Goal: Information Seeking & Learning: Learn about a topic

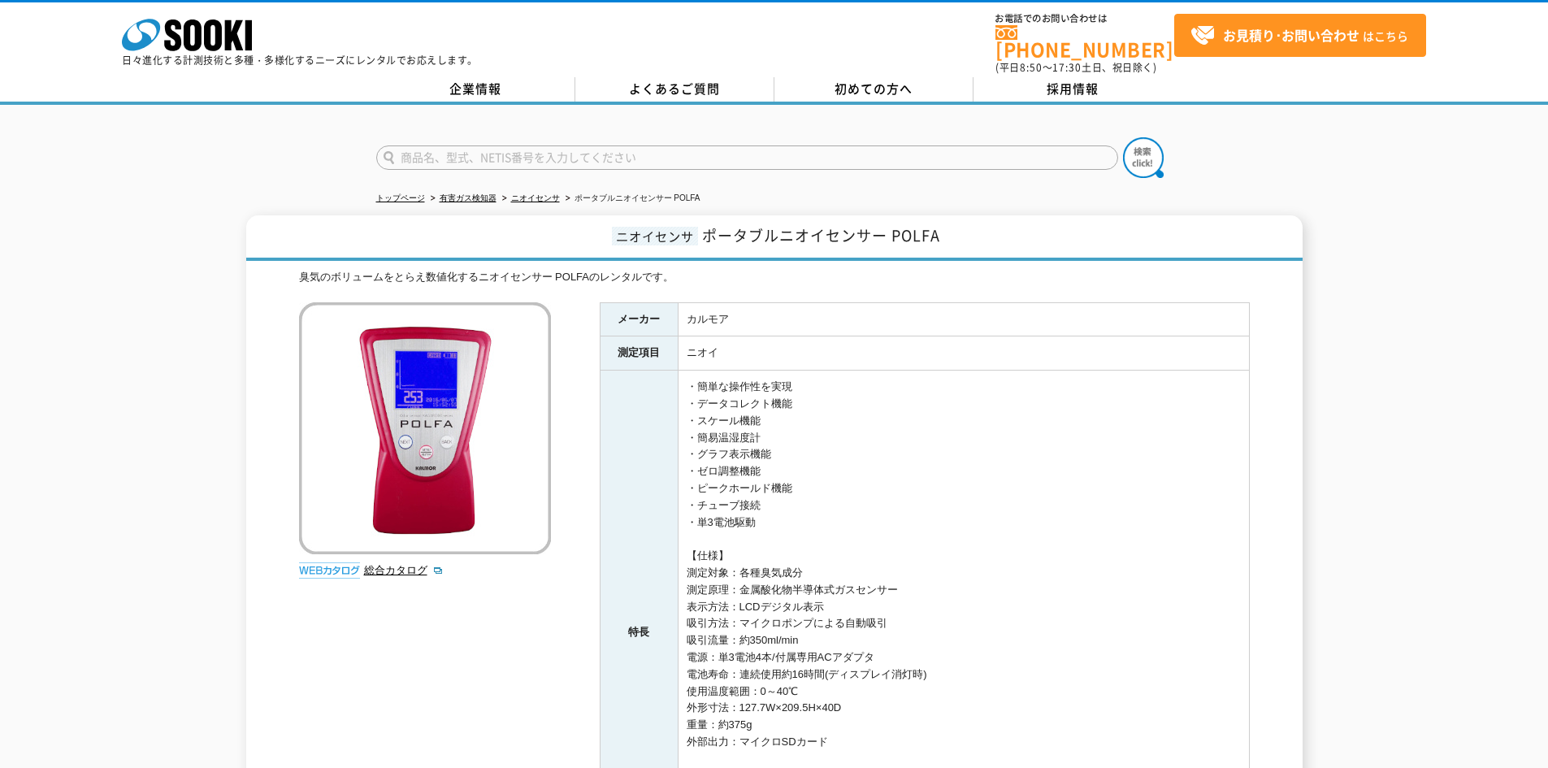
click at [133, 412] on div "ニオイセンサ ポータブルニオイセンサー POLFA 臭気のボリュームをとらえ数値化するニオイセンサー POLFAのレンタルです。 総合カタログ メーカー カル…" at bounding box center [774, 606] width 1548 height 783
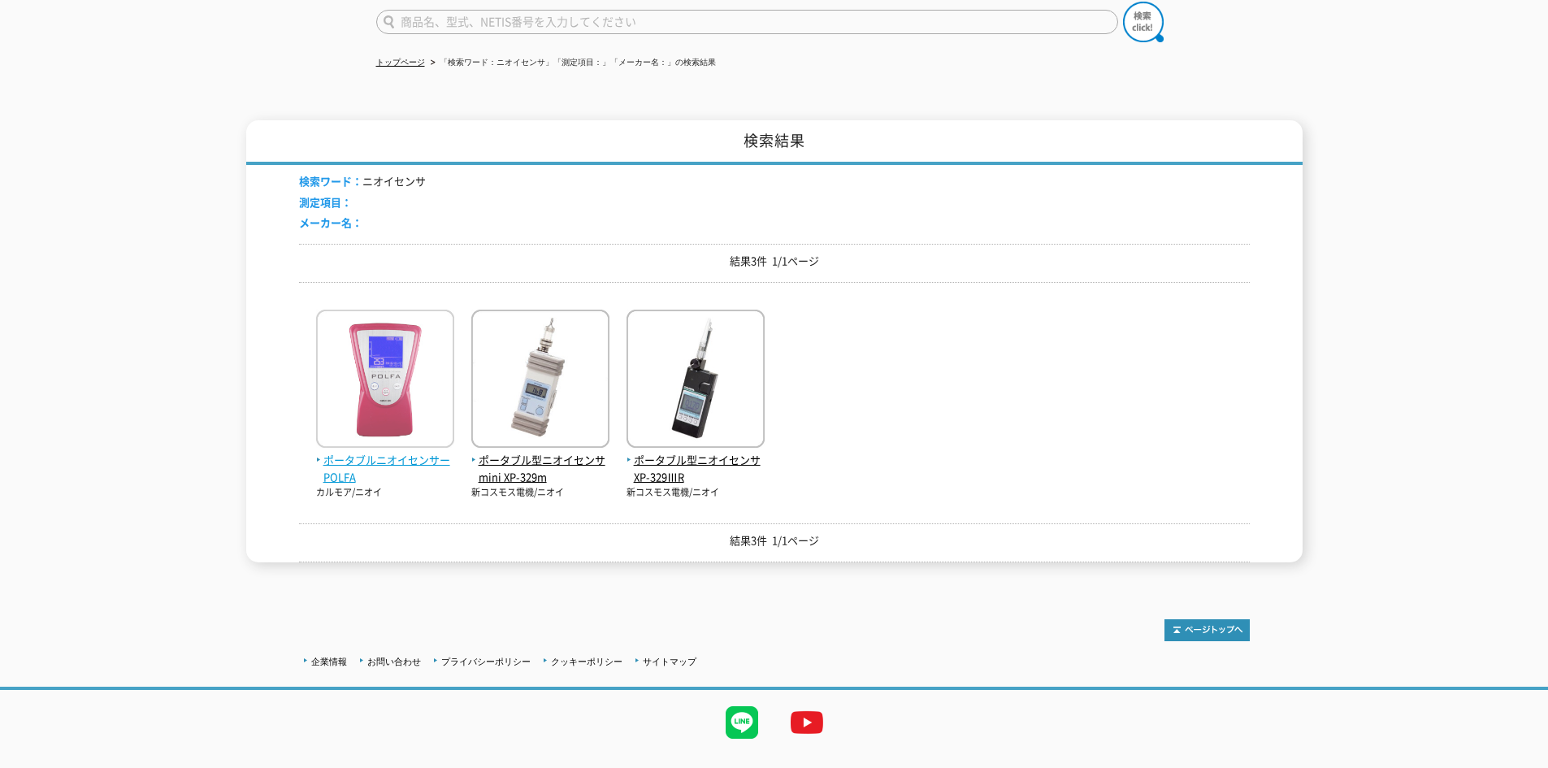
click at [431, 388] on img at bounding box center [385, 381] width 138 height 142
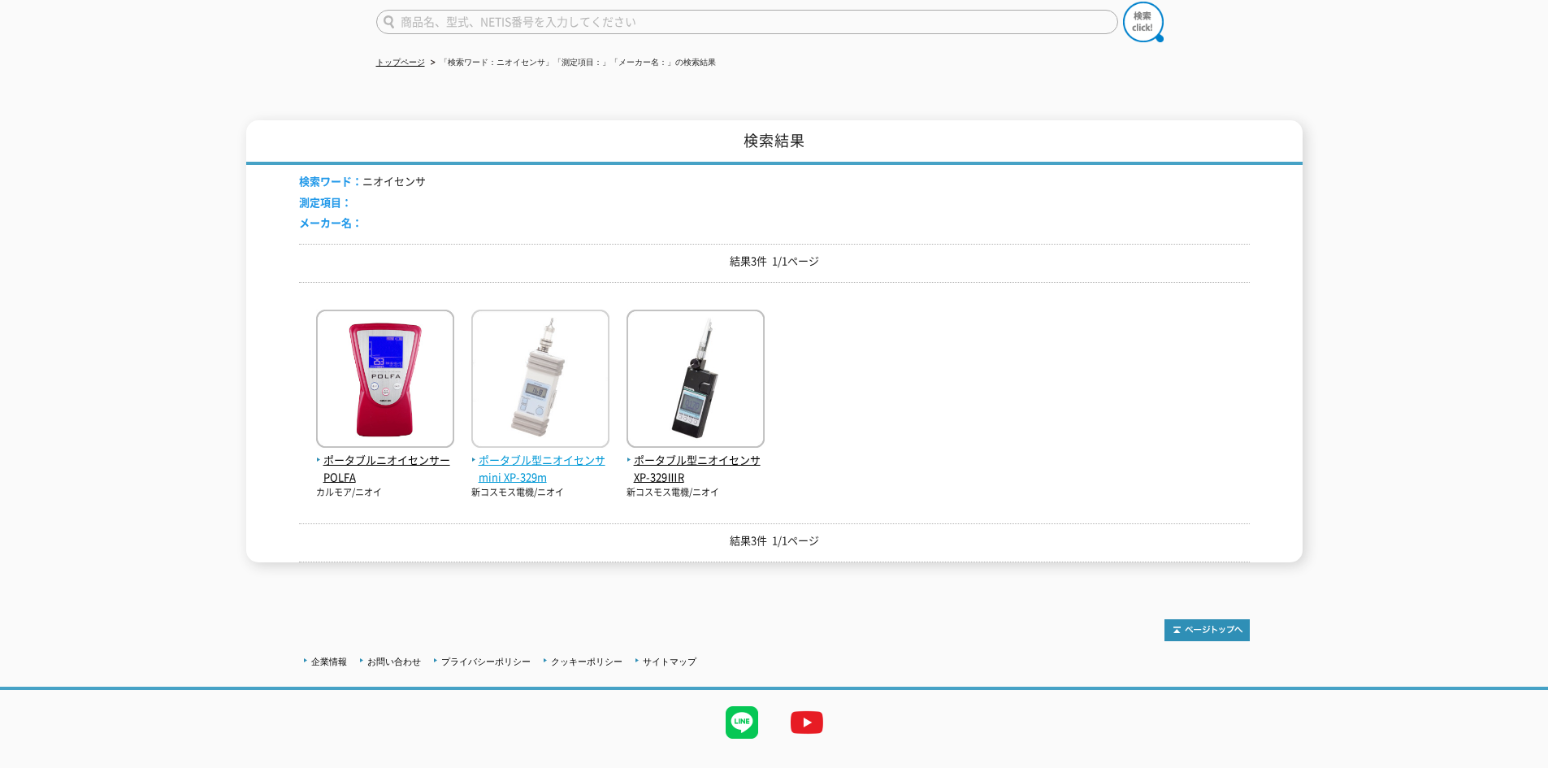
click at [568, 378] on img at bounding box center [540, 381] width 138 height 142
click at [505, 382] on img at bounding box center [540, 381] width 138 height 142
click at [523, 388] on img at bounding box center [540, 381] width 138 height 142
click at [545, 427] on img at bounding box center [540, 381] width 138 height 142
click at [525, 467] on span "ポータブル型ニオイセンサmini XP-329m" at bounding box center [540, 469] width 138 height 34
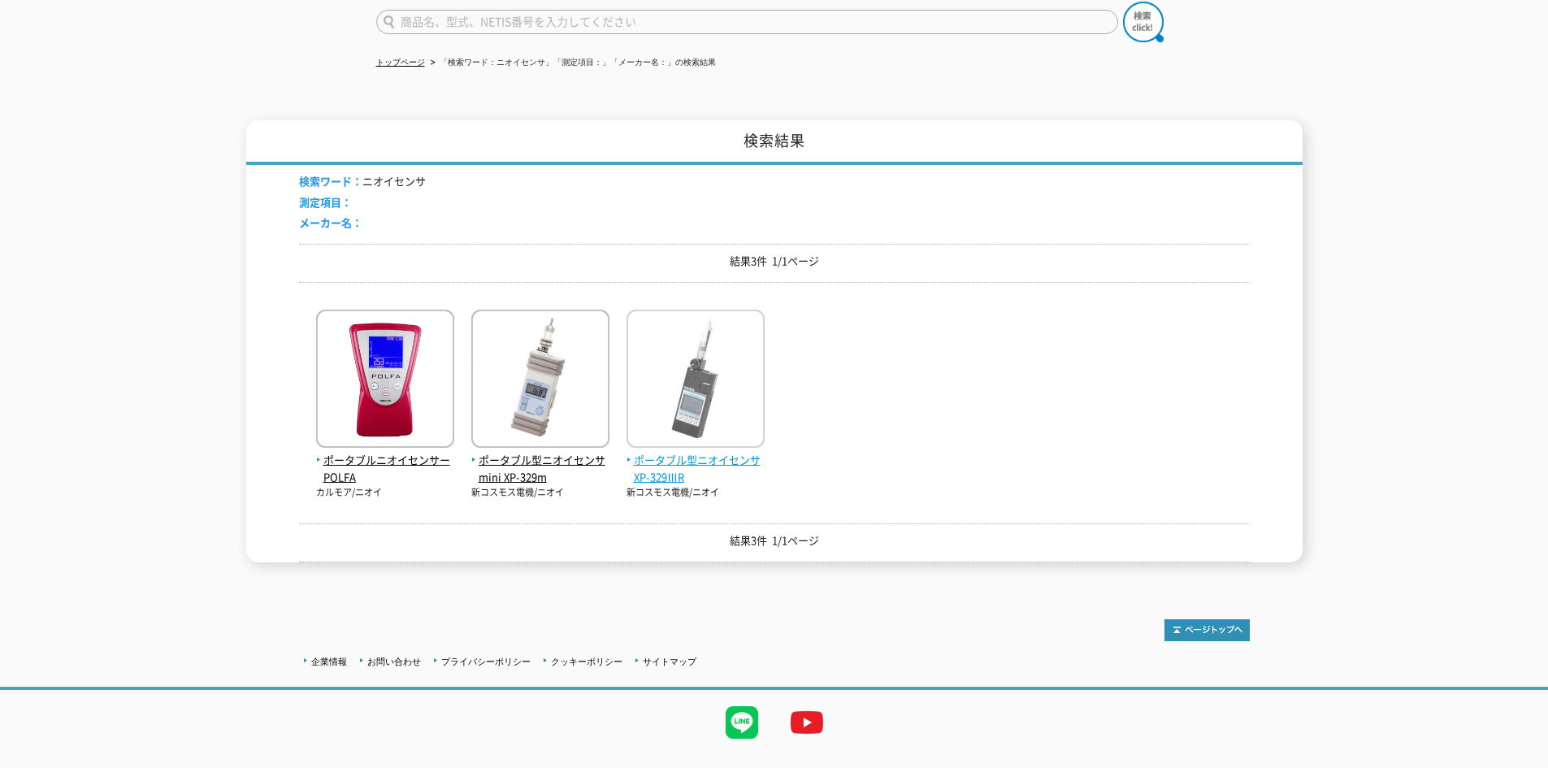
click at [707, 356] on img at bounding box center [696, 381] width 138 height 142
click at [473, 358] on img at bounding box center [540, 381] width 138 height 142
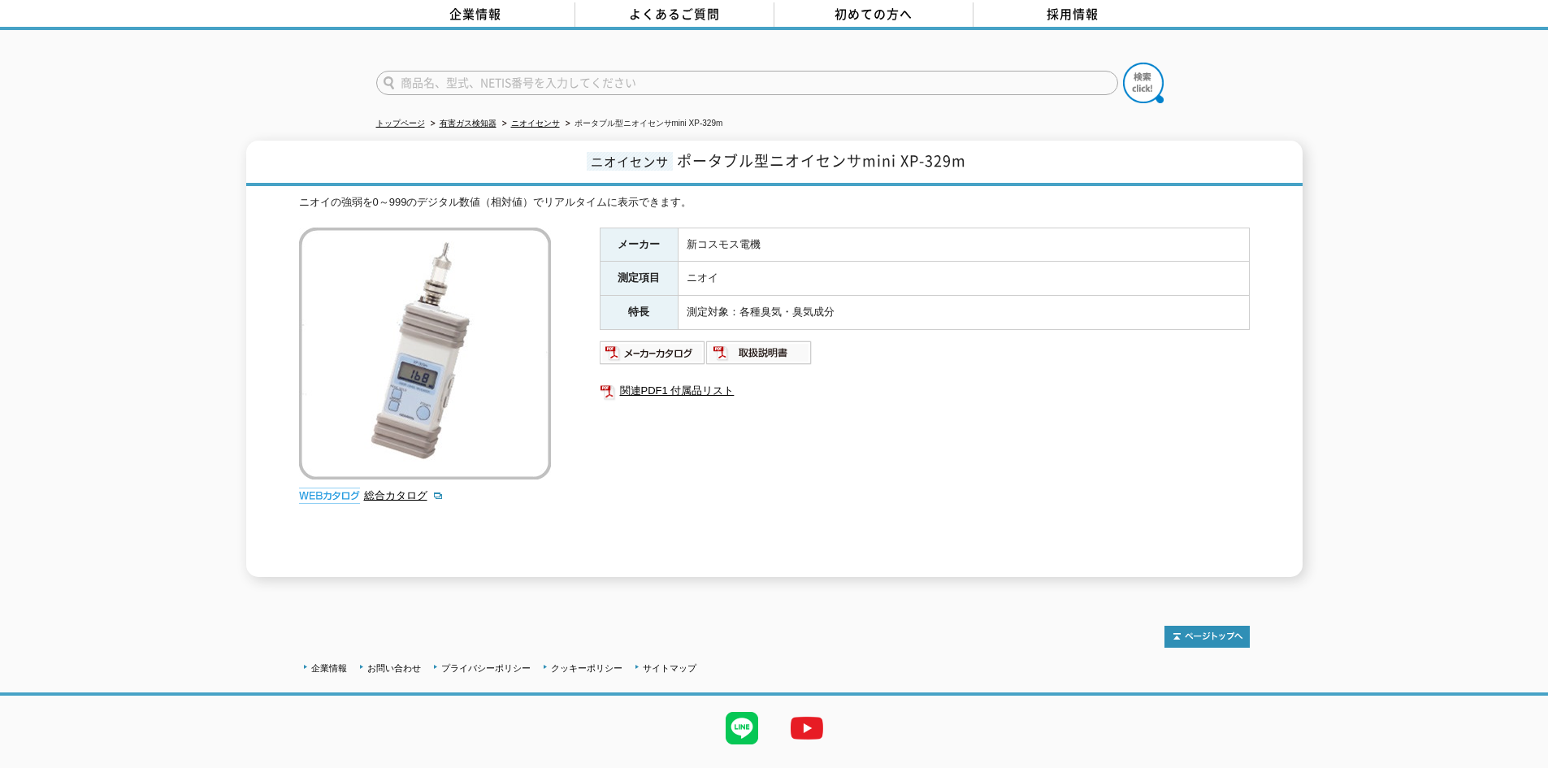
scroll to position [105, 0]
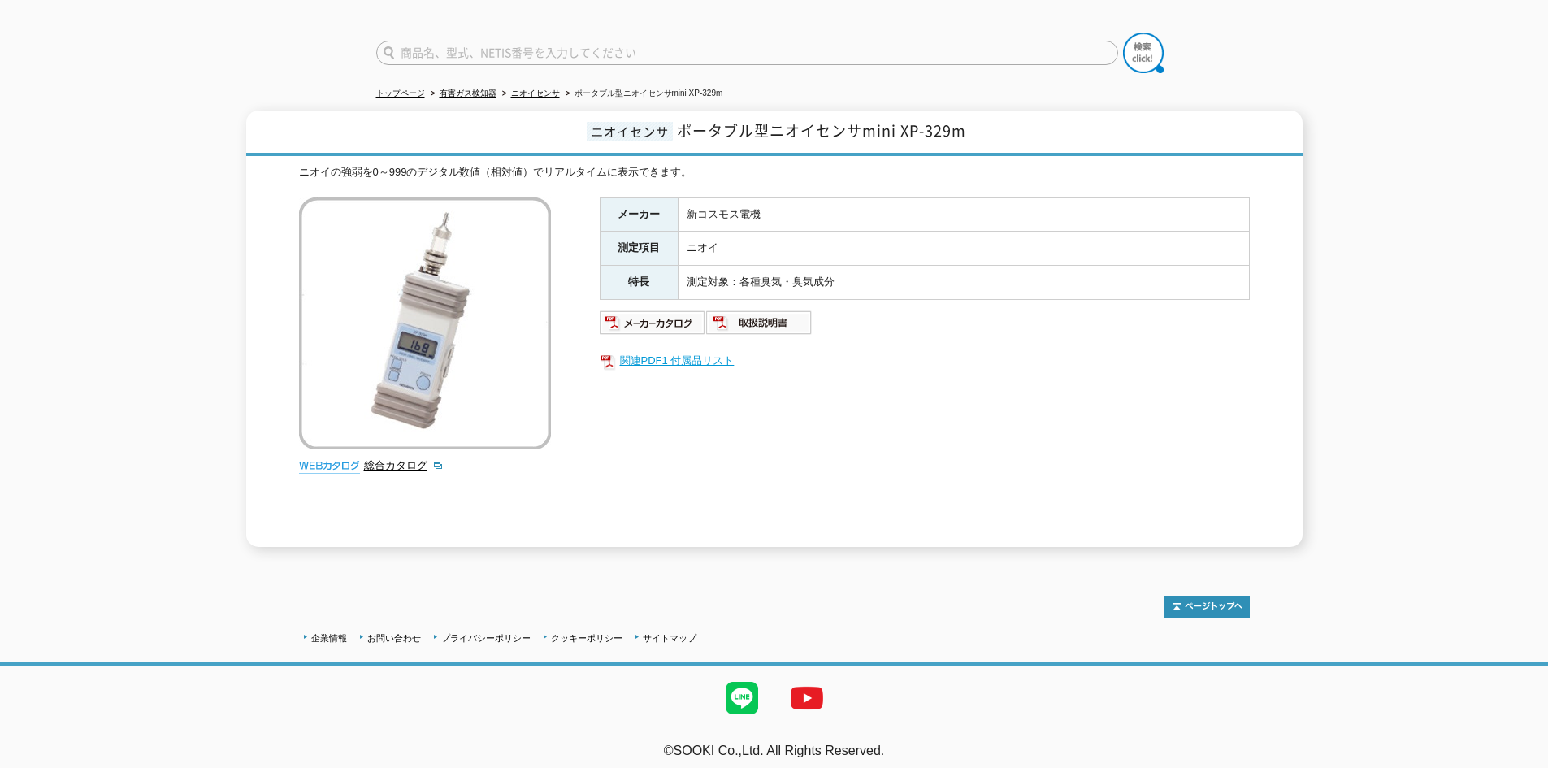
click at [687, 352] on link "関連PDF1 付属品リスト" at bounding box center [925, 360] width 650 height 21
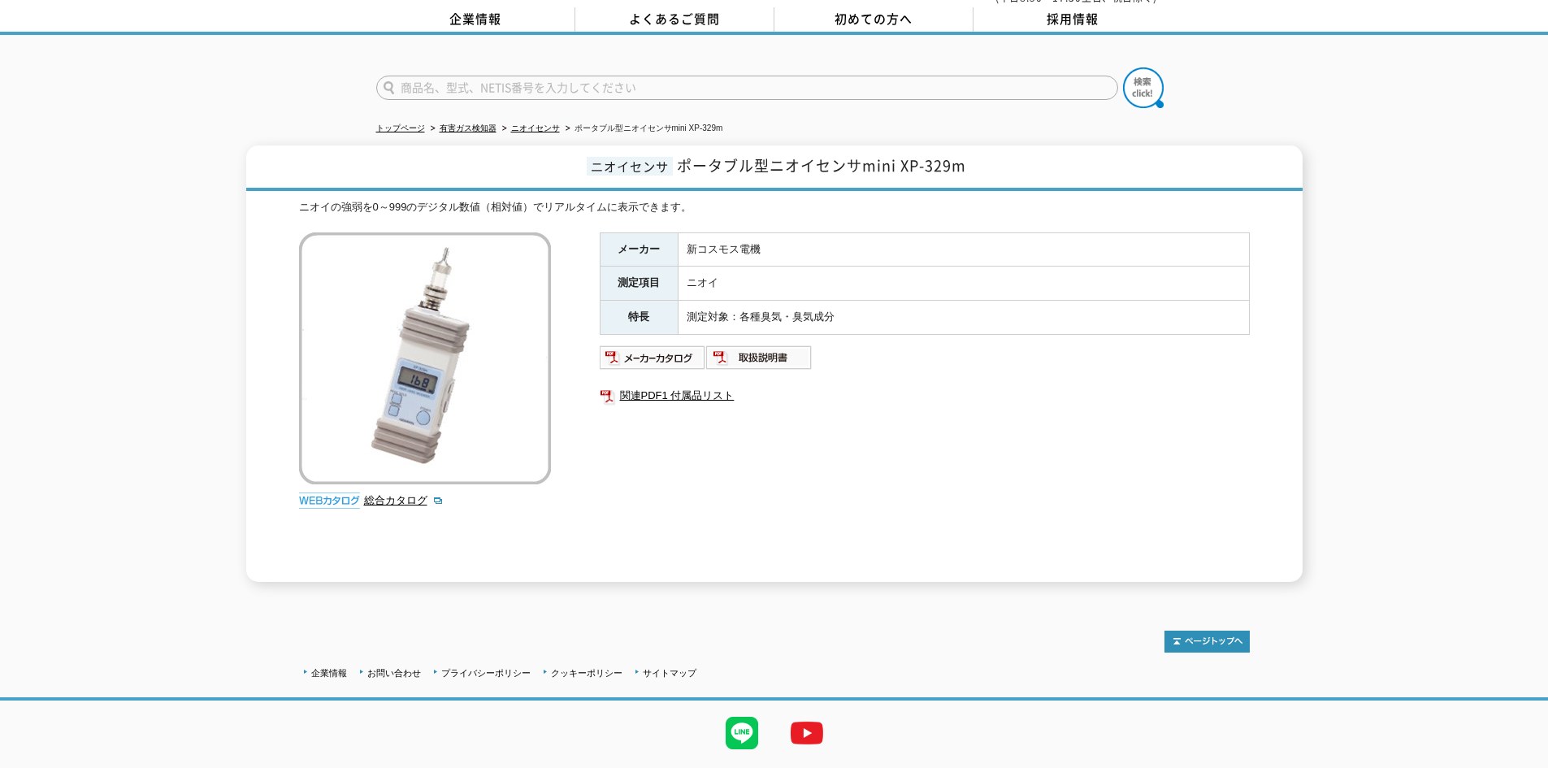
scroll to position [105, 0]
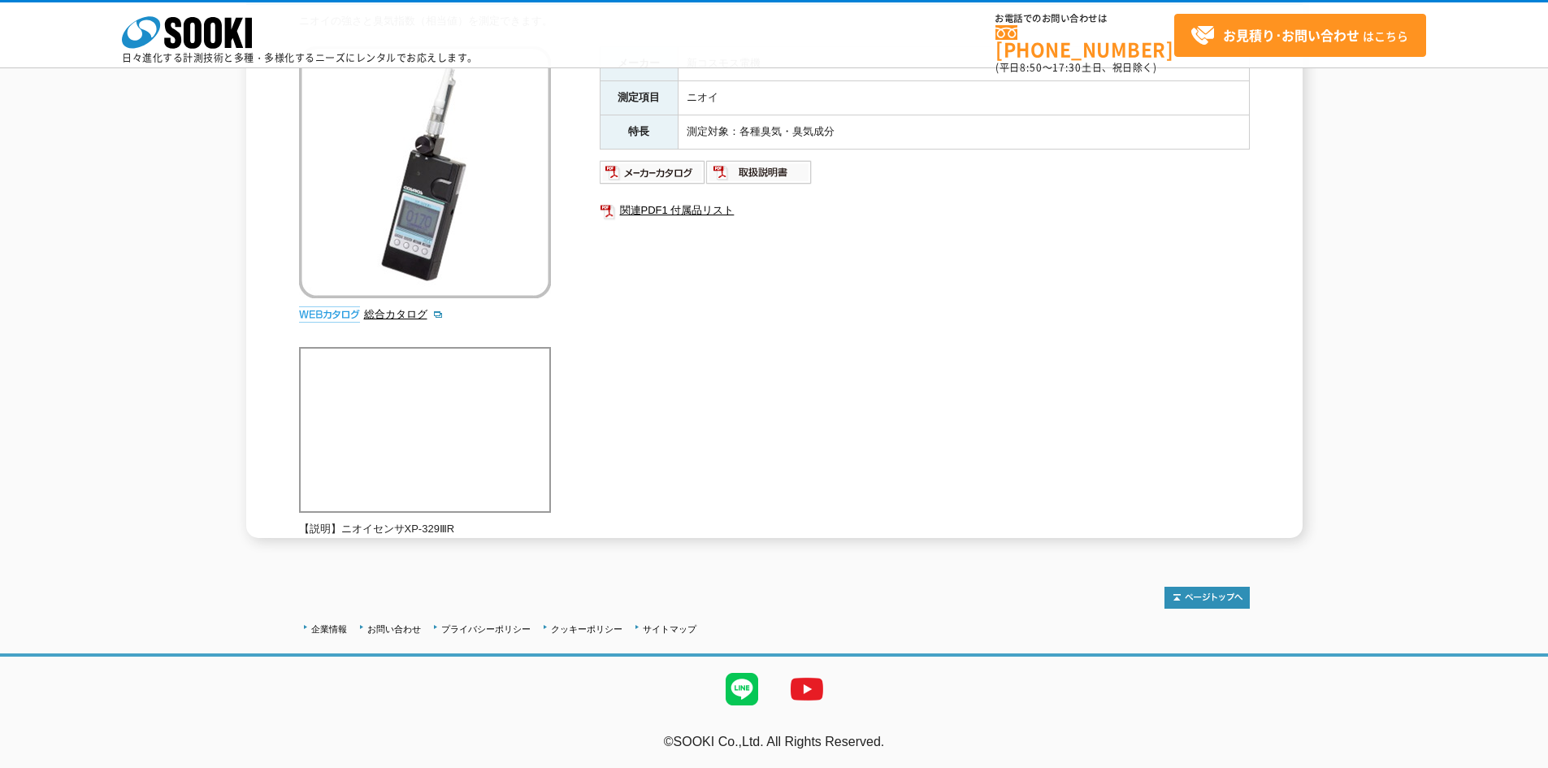
scroll to position [72, 0]
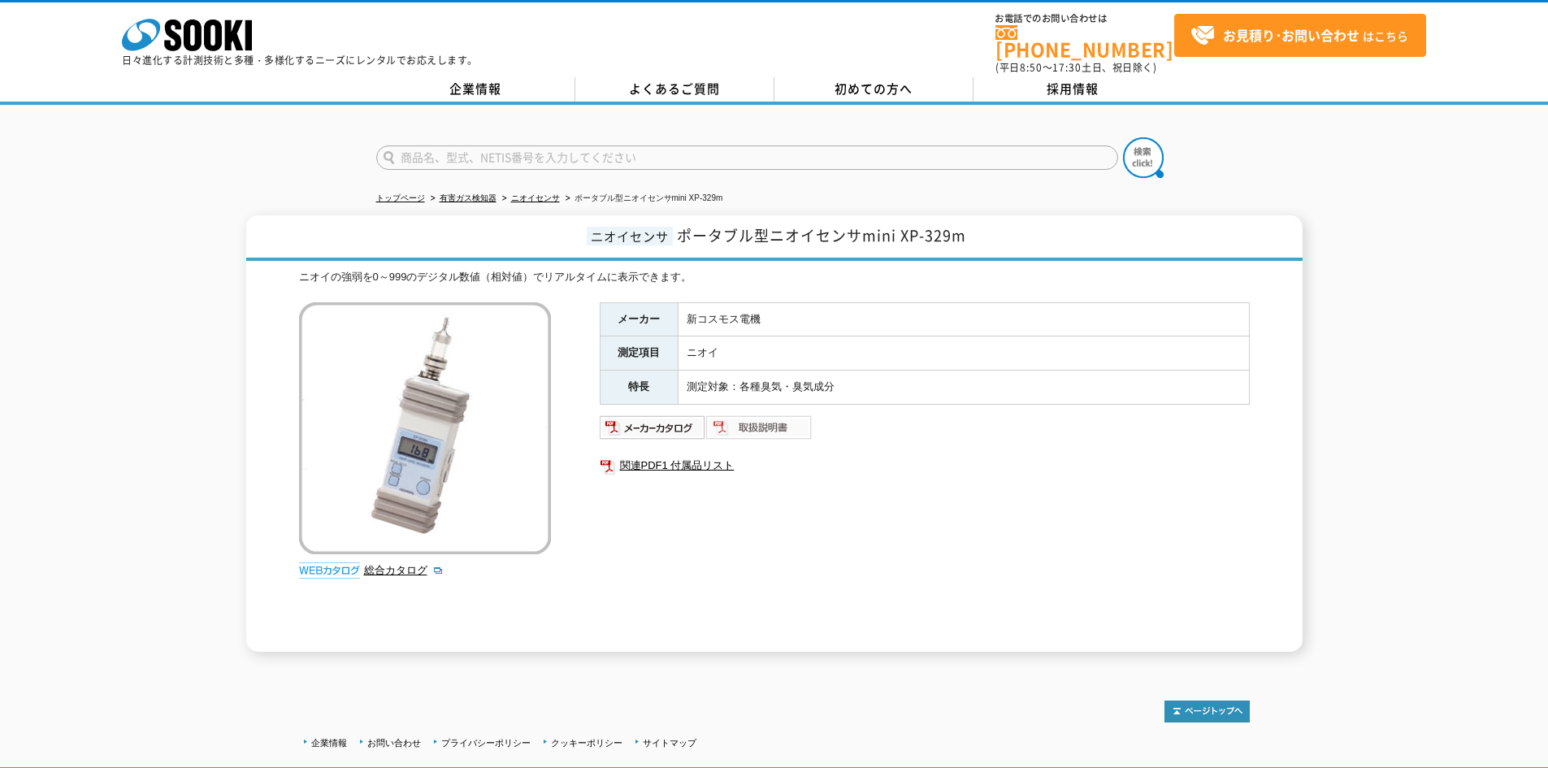
click at [756, 423] on img at bounding box center [759, 427] width 106 height 26
click at [999, 478] on div "メーカー 新コスモス電機 測定項目 ニオイ 特長 測定対象：各種臭気・臭気成分 関連PDF1 付属品リスト" at bounding box center [925, 476] width 650 height 349
drag, startPoint x: 971, startPoint y: 478, endPoint x: 952, endPoint y: 478, distance: 18.7
click at [956, 478] on div "メーカー 新コスモス電機 測定項目 ニオイ 特長 測定対象：各種臭気・臭気成分 関連PDF1 付属品リスト" at bounding box center [925, 476] width 650 height 349
click at [885, 544] on div "メーカー 新コスモス電機 測定項目 ニオイ 特長 測定対象：各種臭気・臭気成分 関連PDF1 付属品リスト" at bounding box center [925, 476] width 650 height 349
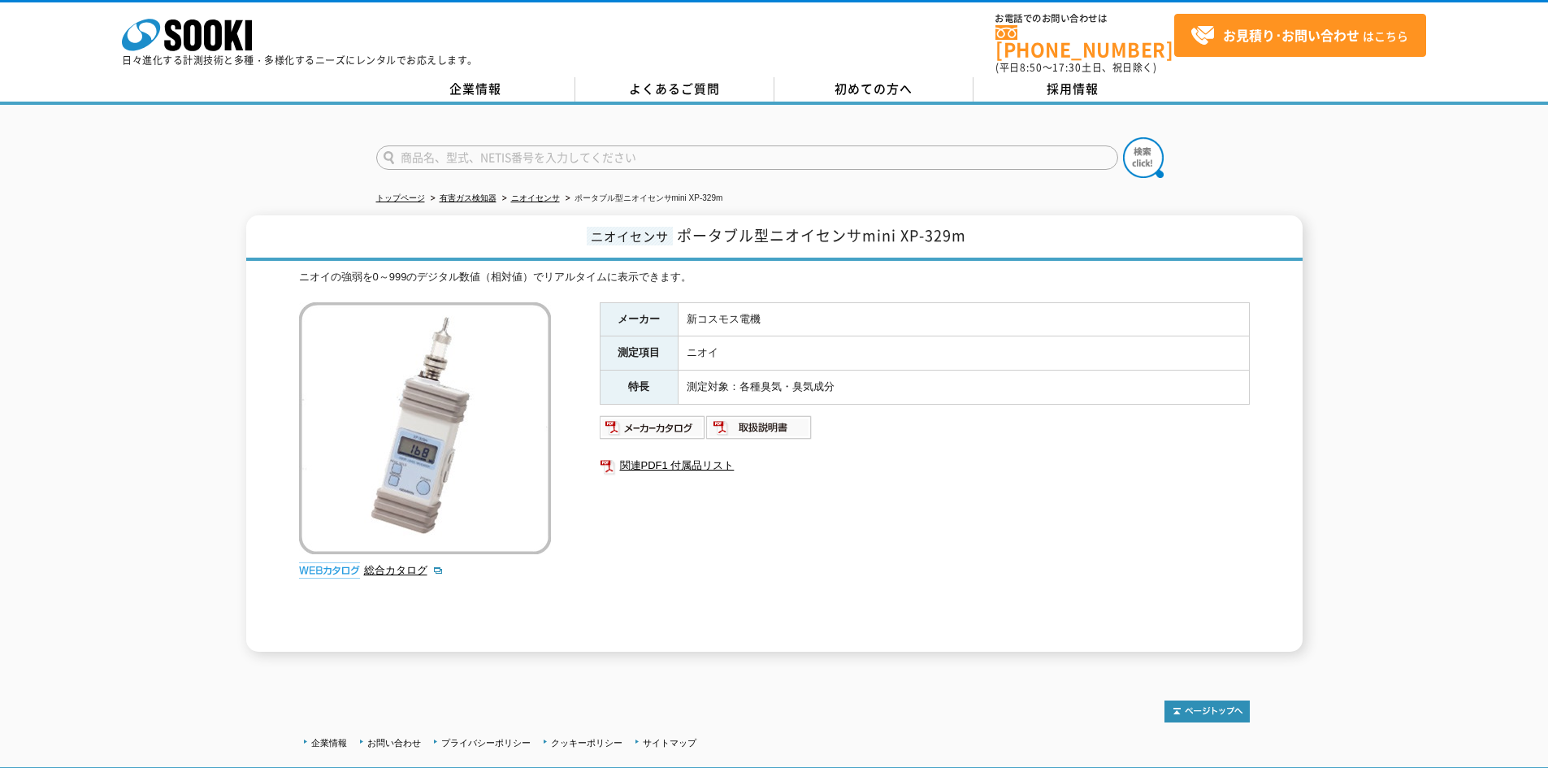
click at [1216, 495] on div "メーカー 新コスモス電機 測定項目 ニオイ 特長 測定対象：各種臭気・臭気成分 関連PDF1 付属品リスト" at bounding box center [925, 476] width 650 height 349
